Goal: Check status

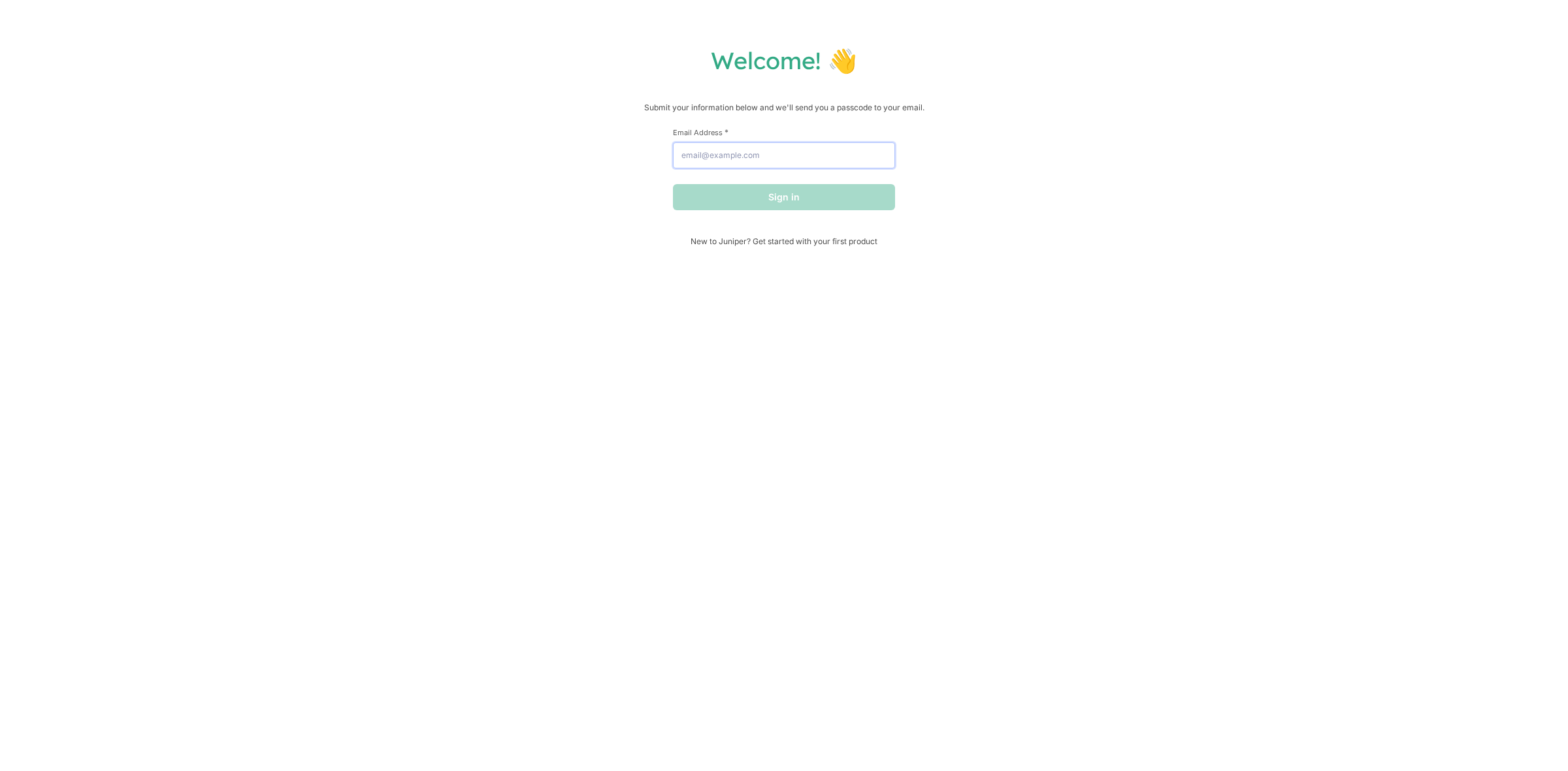
click at [791, 153] on input "Email Address *" at bounding box center [784, 155] width 222 height 26
type input "[EMAIL_ADDRESS][DOMAIN_NAME]"
click at [794, 204] on button "Sign in" at bounding box center [784, 197] width 222 height 26
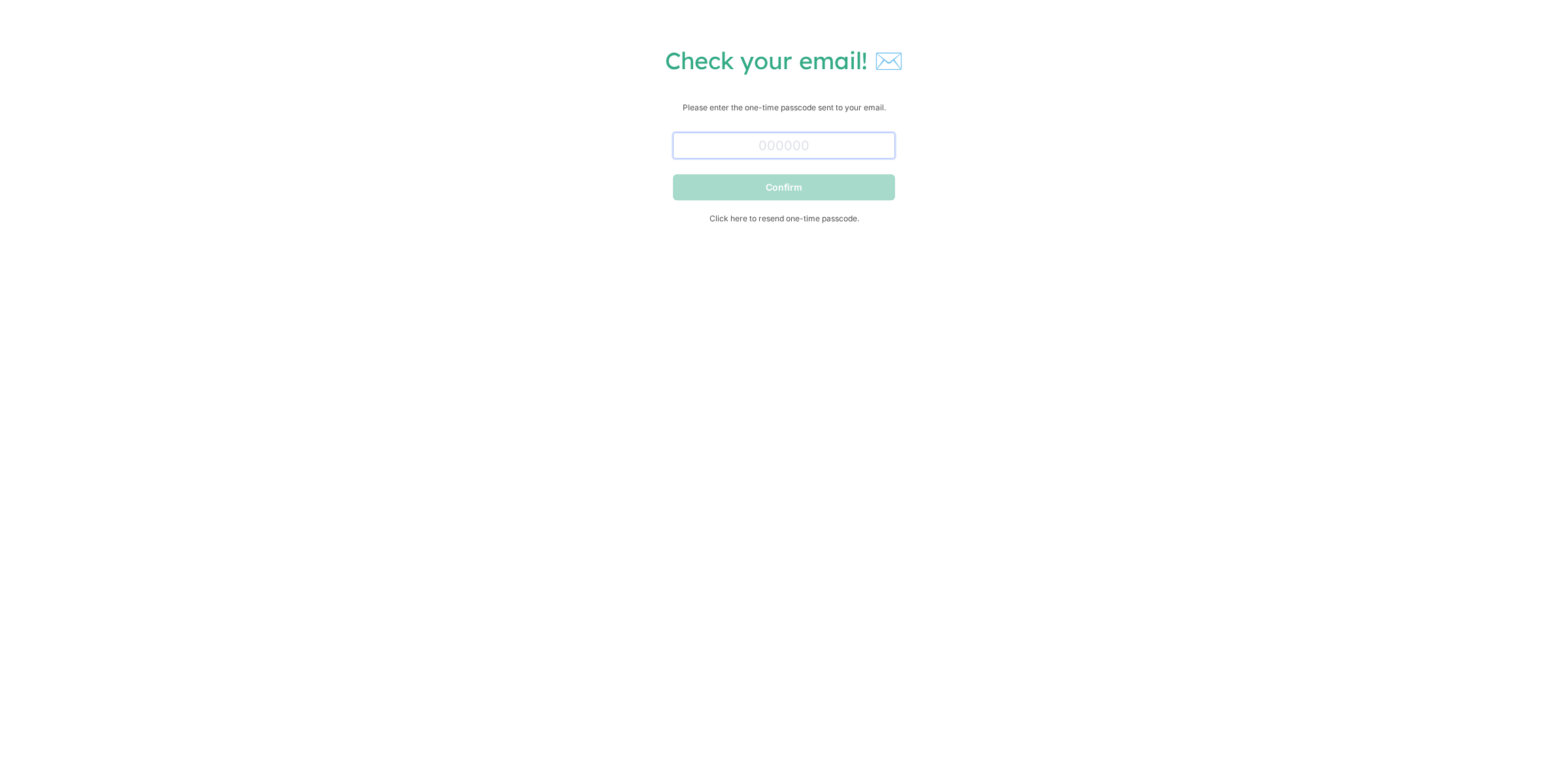
click at [768, 144] on input "text" at bounding box center [784, 145] width 222 height 26
paste input "069859"
type input "069859"
click at [850, 189] on button "Confirm" at bounding box center [784, 187] width 222 height 26
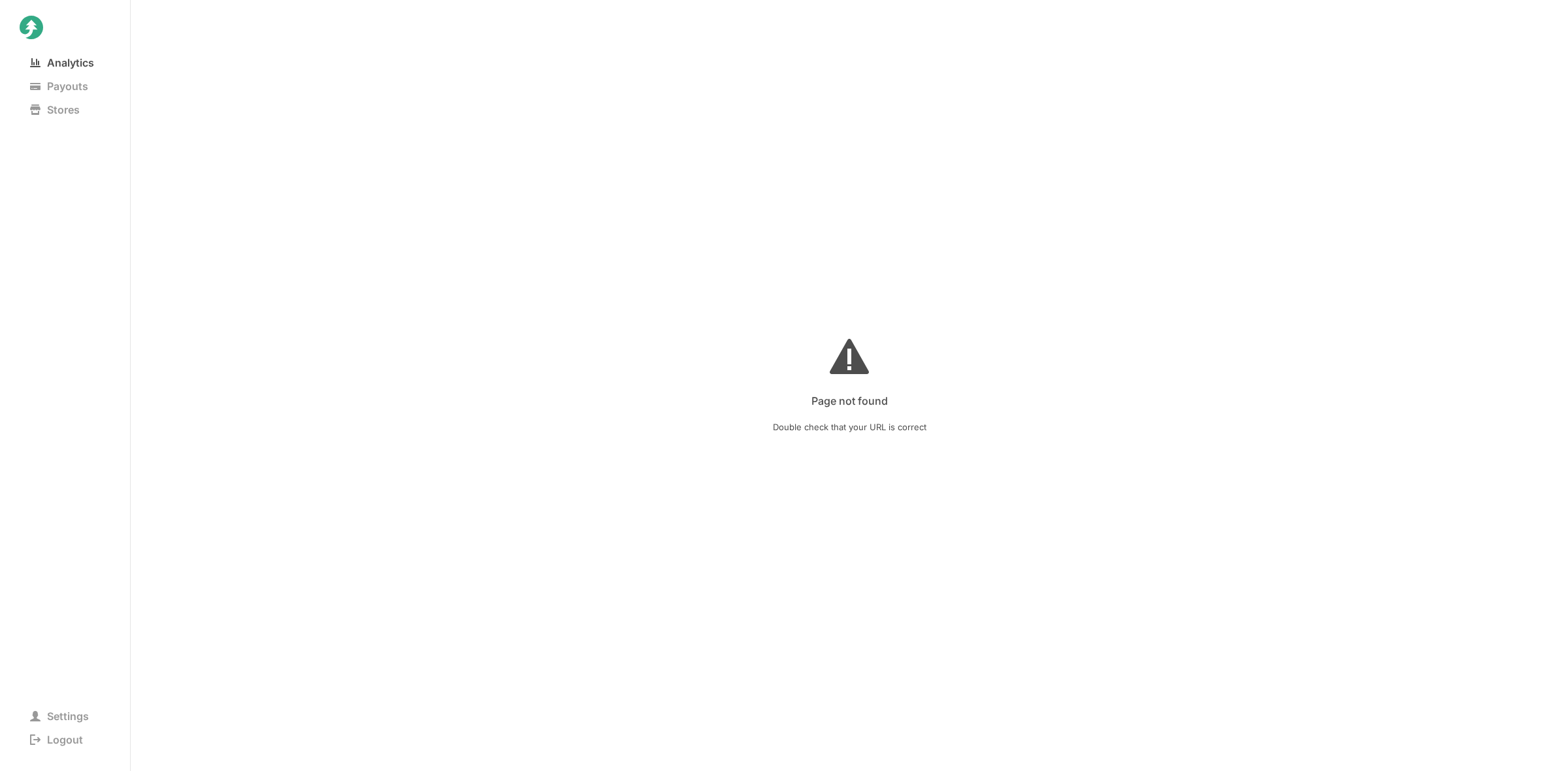
click at [80, 67] on span "Analytics" at bounding box center [62, 62] width 85 height 19
click at [77, 96] on nav "Analytics Payouts Stores" at bounding box center [65, 226] width 91 height 351
click at [76, 83] on span "Payouts" at bounding box center [58, 86] width 79 height 19
click at [49, 63] on span "Analytics" at bounding box center [62, 62] width 85 height 19
click at [286, 67] on nav "MiniBloxia" at bounding box center [849, 62] width 1437 height 25
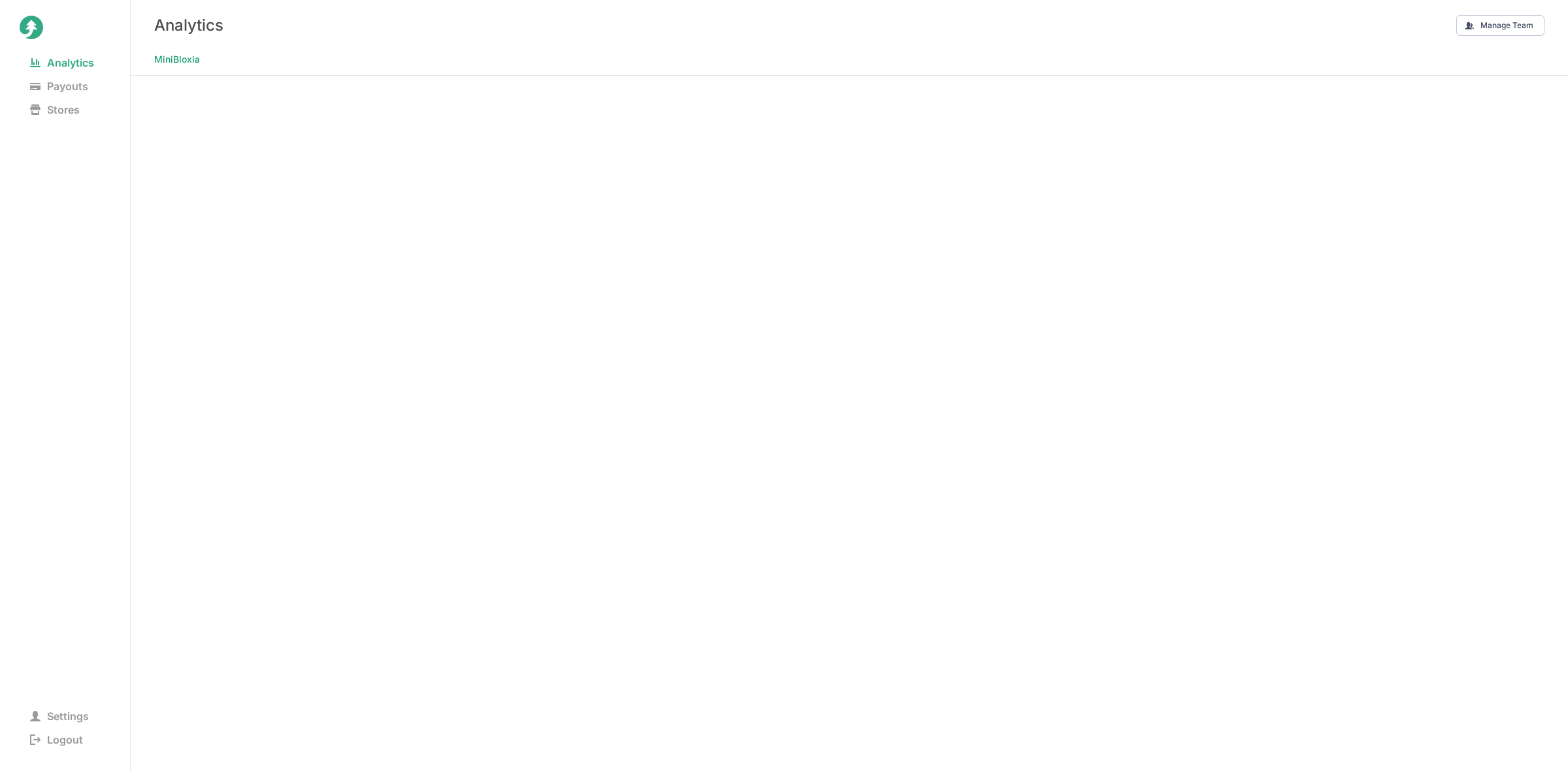
click at [407, 24] on div "Analytics Manage Team" at bounding box center [849, 25] width 1437 height 50
